Goal: Information Seeking & Learning: Understand process/instructions

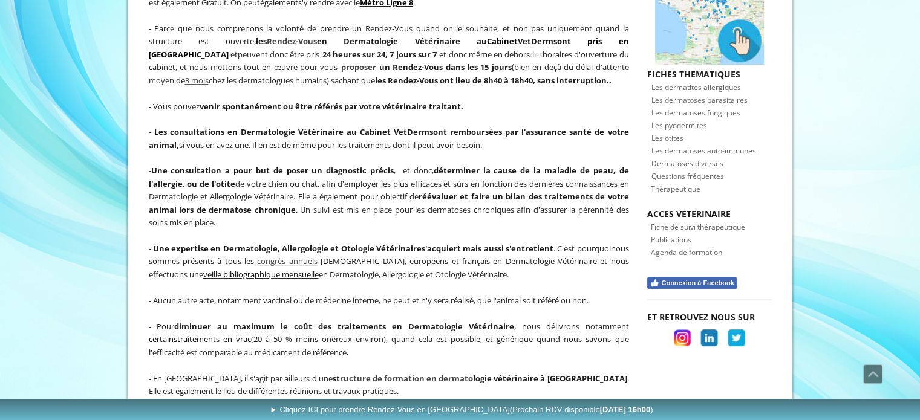
scroll to position [475, 0]
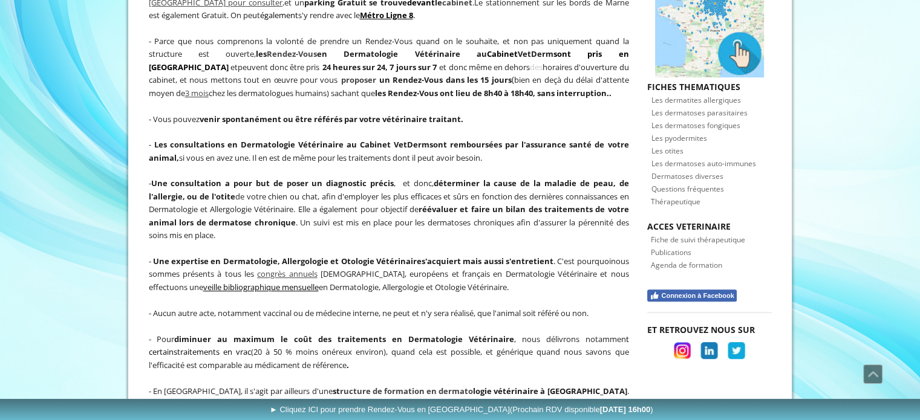
click at [689, 235] on span "Fiche de suivi thérapeutique" at bounding box center [698, 240] width 94 height 10
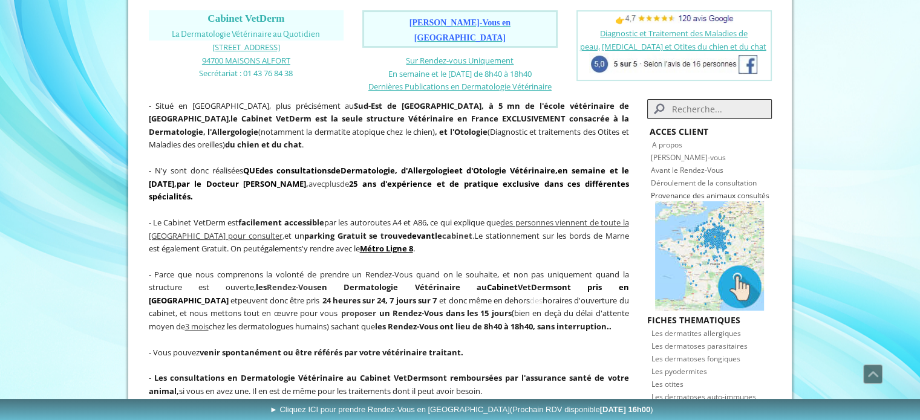
scroll to position [220, 0]
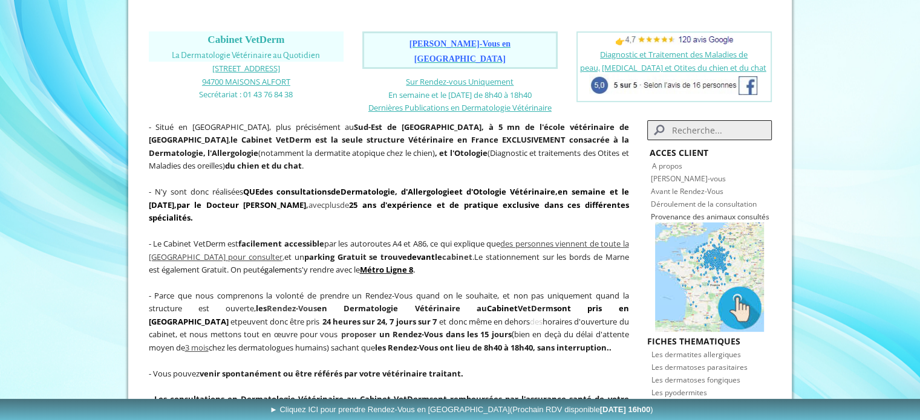
click at [703, 186] on link "Avant le Rendez-Vous" at bounding box center [687, 191] width 73 height 10
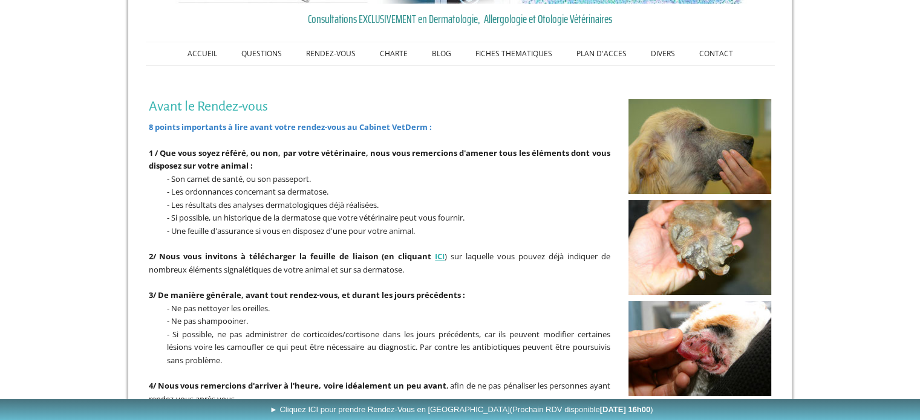
scroll to position [181, 0]
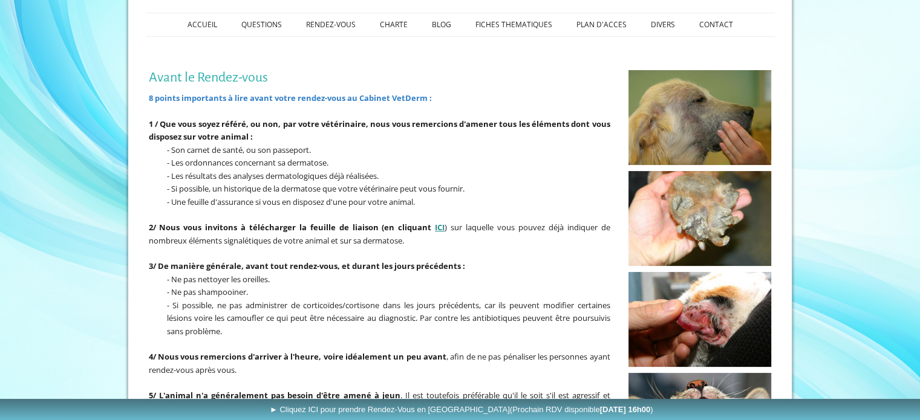
click at [439, 224] on strong "ICI" at bounding box center [440, 227] width 10 height 11
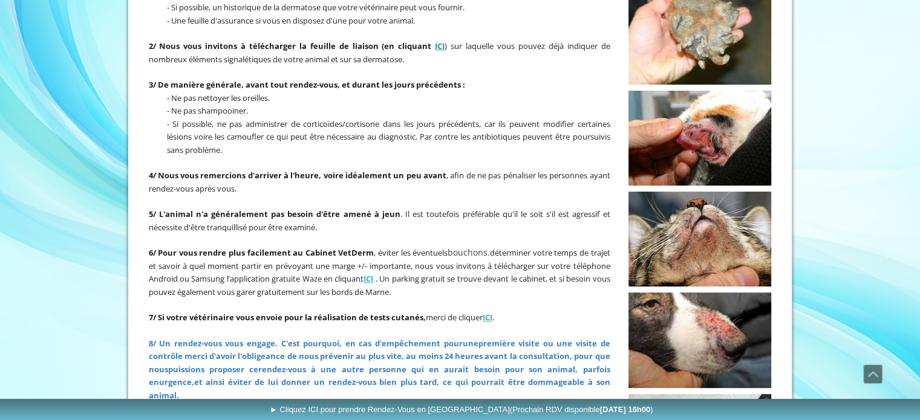
scroll to position [423, 0]
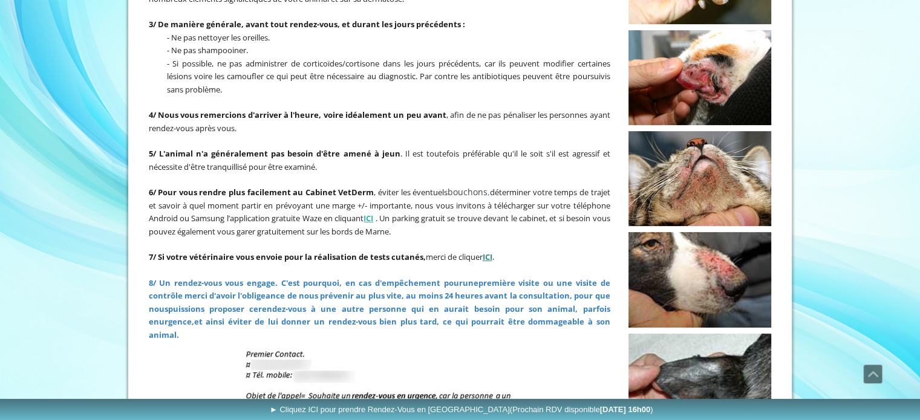
click at [492, 251] on strong "ICI" at bounding box center [487, 256] width 10 height 11
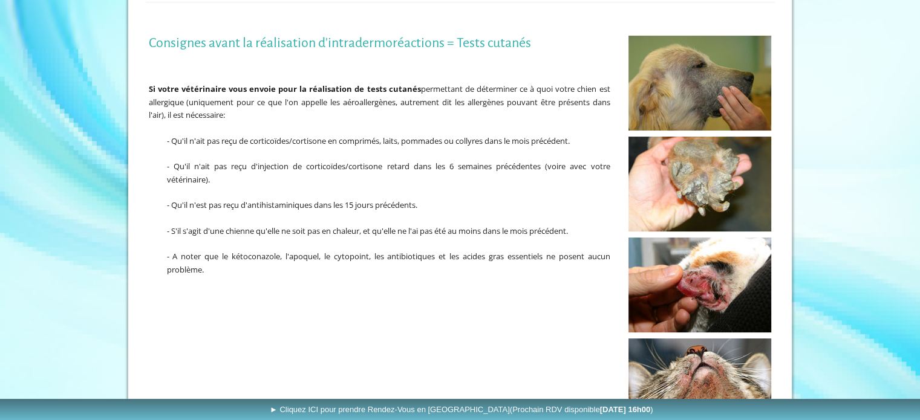
scroll to position [167, 0]
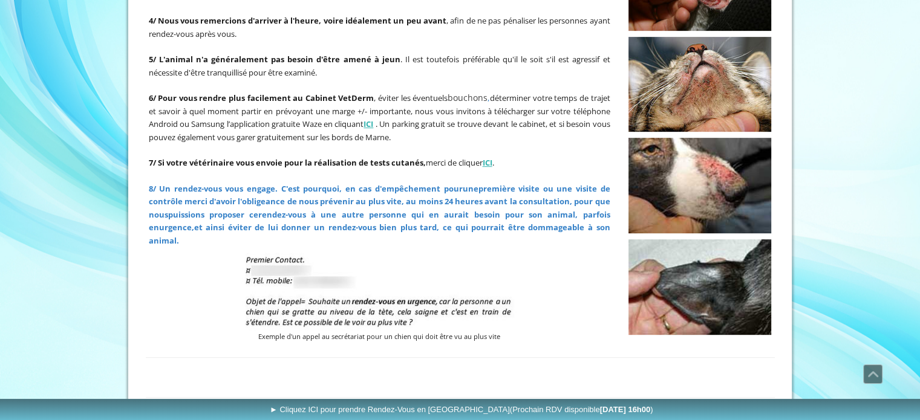
scroll to position [530, 0]
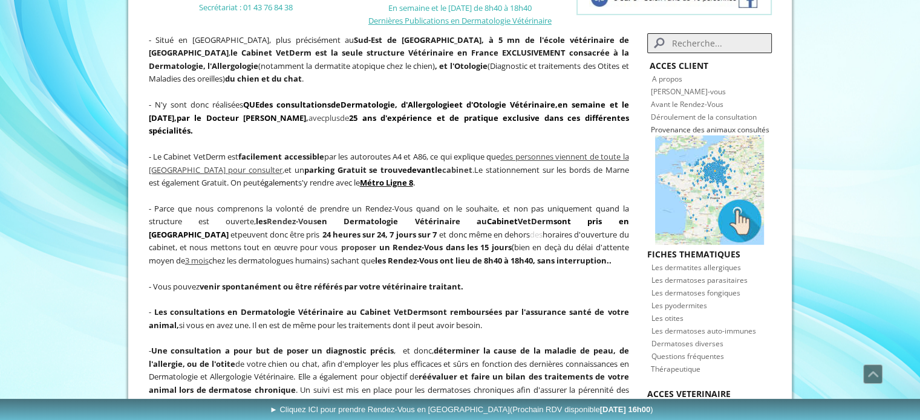
scroll to position [302, 0]
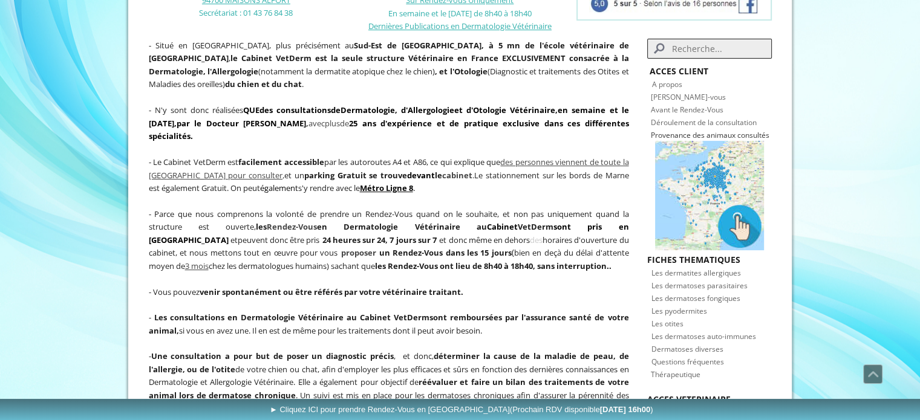
click at [695, 105] on link "Avant le Rendez-Vous" at bounding box center [687, 110] width 73 height 10
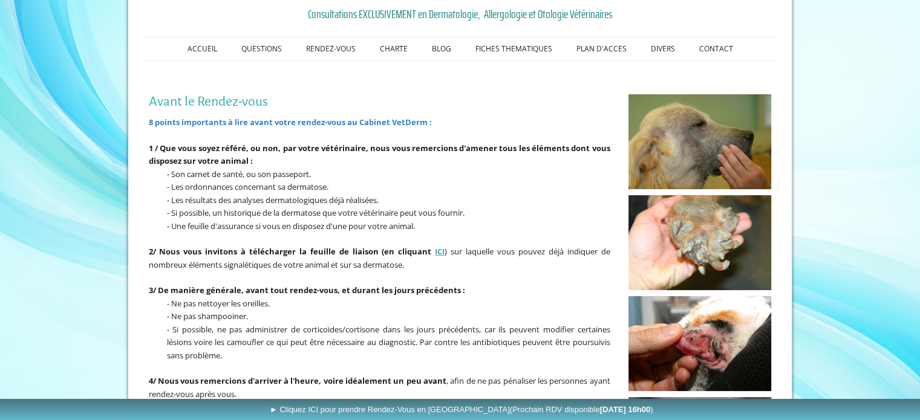
scroll to position [161, 0]
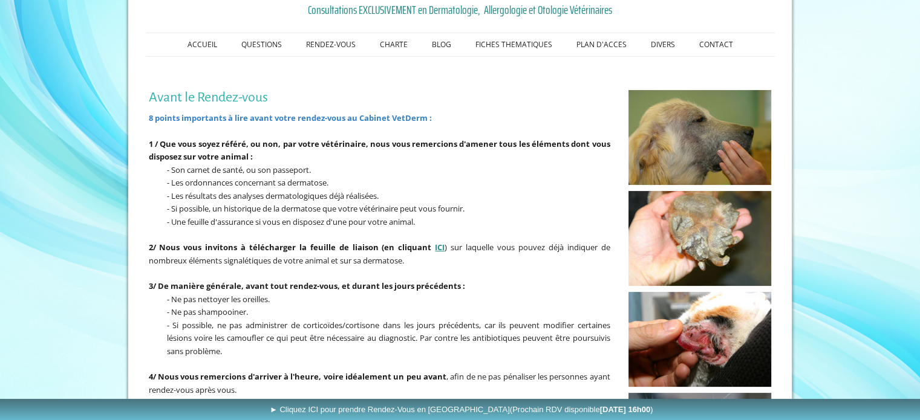
click at [435, 245] on strong "ICI" at bounding box center [440, 247] width 10 height 11
click at [436, 245] on strong "ICI" at bounding box center [440, 247] width 10 height 11
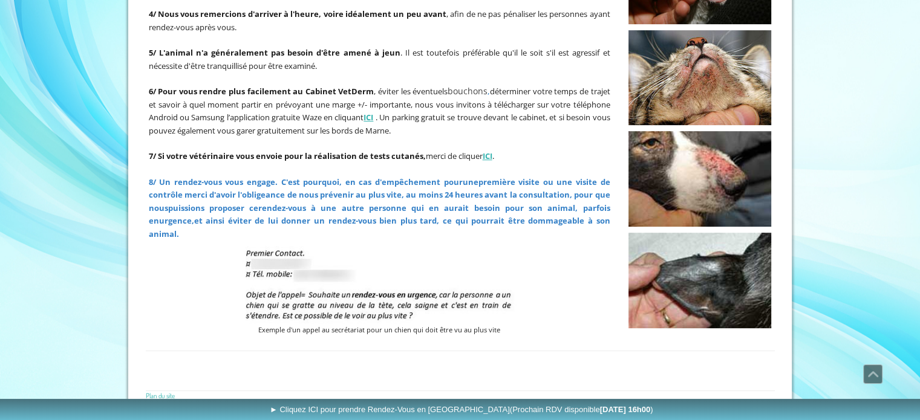
scroll to position [530, 0]
